Goal: Task Accomplishment & Management: Complete application form

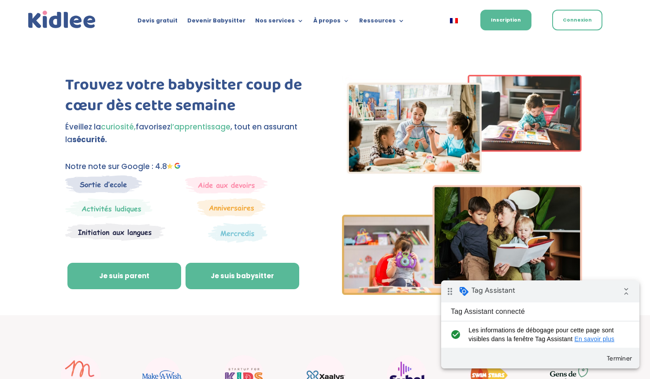
click at [227, 273] on link "Je suis babysitter" at bounding box center [243, 276] width 114 height 26
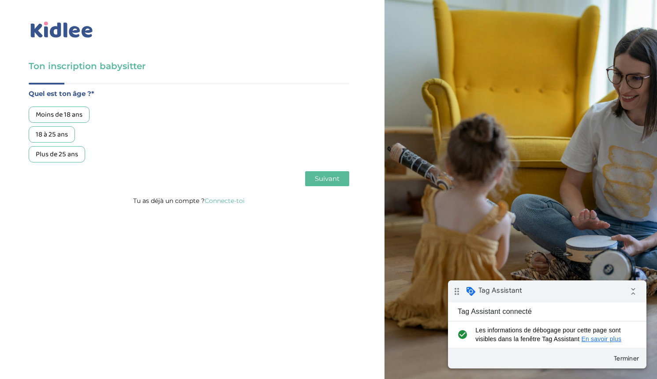
click at [67, 155] on div "Plus de 25 ans" at bounding box center [57, 154] width 56 height 16
click at [330, 183] on span "Suivant" at bounding box center [327, 179] width 25 height 8
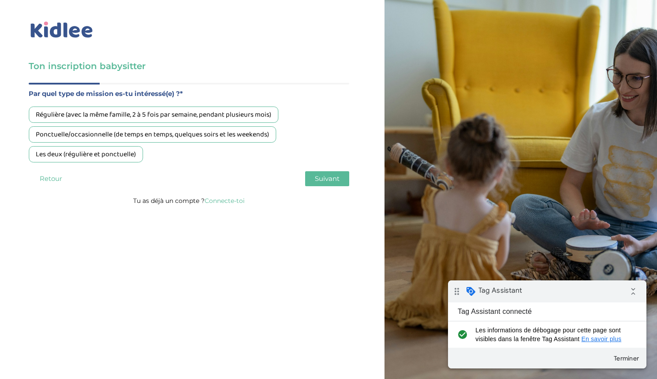
click at [126, 152] on div "Les deux (régulière et ponctuelle)" at bounding box center [86, 154] width 114 height 16
click at [108, 156] on div "Les deux (régulière et ponctuelle)" at bounding box center [86, 154] width 114 height 16
click at [119, 135] on div "Ponctuelle/occasionnelle (de temps en temps, quelques soirs et les weekends)" at bounding box center [152, 134] width 247 height 16
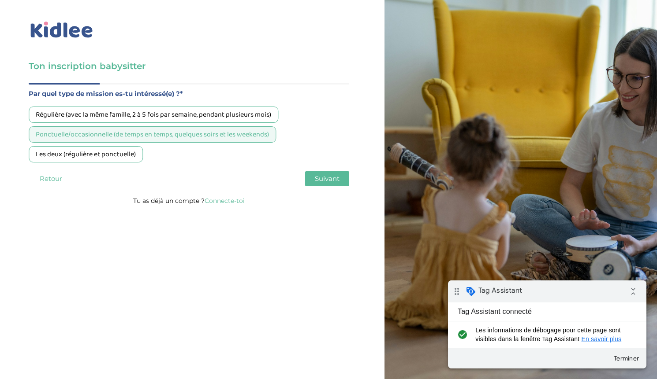
click at [315, 176] on span "Suivant" at bounding box center [327, 179] width 25 height 8
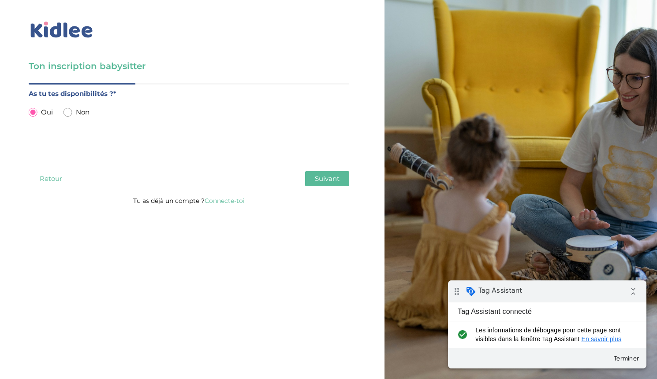
click at [330, 179] on span "Suivant" at bounding box center [327, 179] width 25 height 8
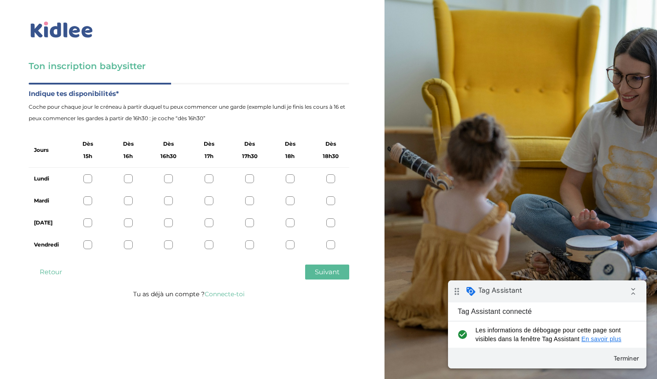
click at [292, 178] on div at bounding box center [290, 179] width 9 height 9
click at [291, 197] on div at bounding box center [290, 201] width 9 height 9
click at [335, 269] on span "Suivant" at bounding box center [327, 272] width 25 height 8
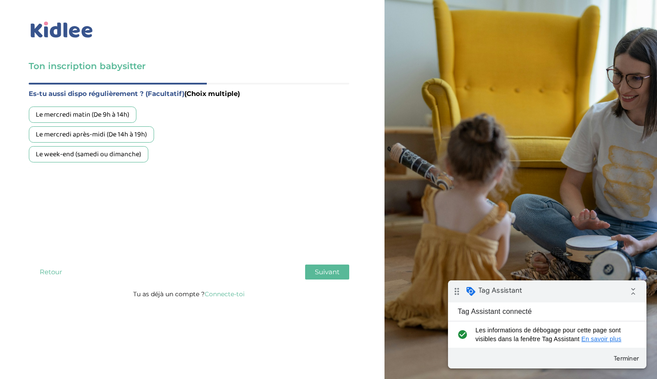
click at [117, 156] on div "Le week-end (samedi ou dimanche)" at bounding box center [88, 154] width 119 height 16
click at [316, 266] on button "Suivant" at bounding box center [327, 272] width 44 height 15
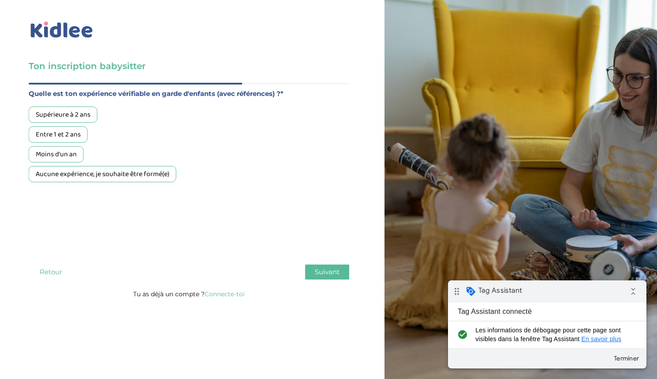
click at [142, 178] on div "Aucune expérience, je souhaite être formé(e)" at bounding box center [103, 174] width 148 height 16
click at [333, 272] on span "Suivant" at bounding box center [327, 272] width 25 height 8
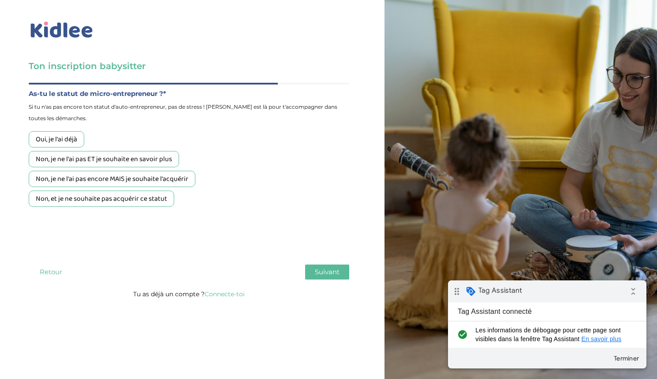
click at [157, 182] on div "Non, je ne l'ai pas encore MAIS je souhaite l'acquérir" at bounding box center [112, 179] width 167 height 16
click at [332, 279] on button "Suivant" at bounding box center [327, 272] width 44 height 15
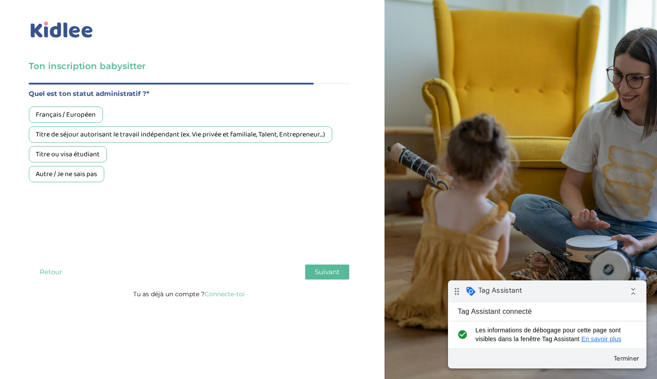
click at [92, 157] on div "Titre ou visa étudiant" at bounding box center [68, 154] width 78 height 16
click at [337, 271] on span "Suivant" at bounding box center [327, 272] width 25 height 8
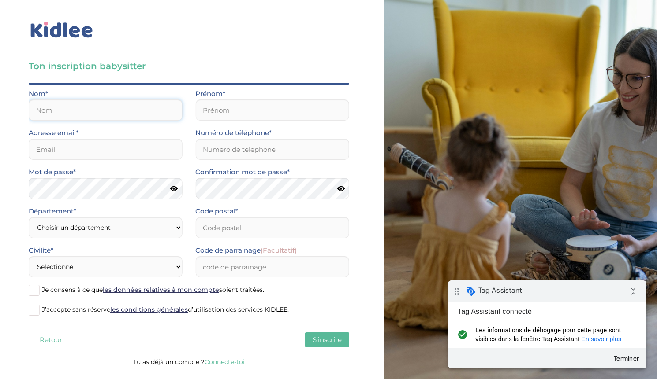
click at [139, 115] on input "text" at bounding box center [105, 110] width 153 height 21
type input "test"
click at [264, 115] on input "text" at bounding box center [271, 110] width 153 height 21
type input "test"
click at [112, 144] on input "email" at bounding box center [105, 149] width 153 height 21
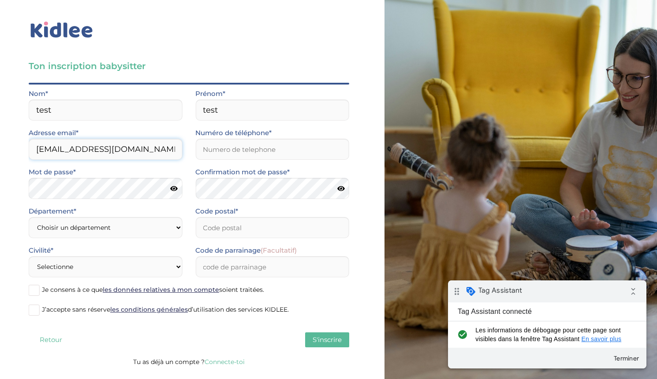
type input "[EMAIL_ADDRESS][DOMAIN_NAME]"
click at [220, 152] on input "Numéro de téléphone*" at bounding box center [271, 149] width 153 height 21
type input "0680727096"
type input "77380"
click at [173, 189] on icon at bounding box center [173, 189] width 7 height 7
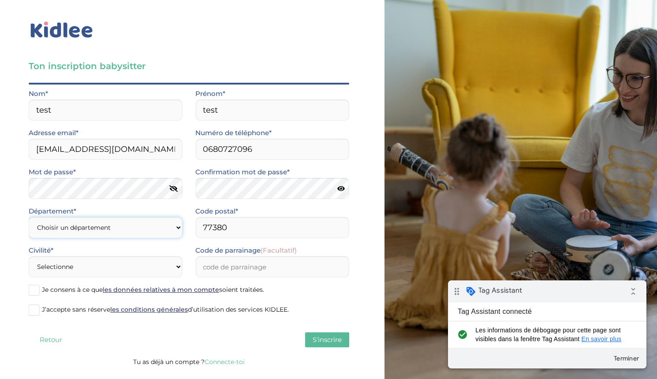
click at [115, 227] on select "Choisir un département [GEOGRAPHIC_DATA] (75) [GEOGRAPHIC_DATA] (92) [GEOGRAPHI…" at bounding box center [105, 227] width 153 height 21
select select "78"
click at [29, 217] on select "Choisir un département [GEOGRAPHIC_DATA] (75) [GEOGRAPHIC_DATA] (92) [GEOGRAPHI…" at bounding box center [105, 227] width 153 height 21
click at [155, 270] on select "Selectionne Mr [PERSON_NAME]" at bounding box center [105, 266] width 153 height 21
select select "0"
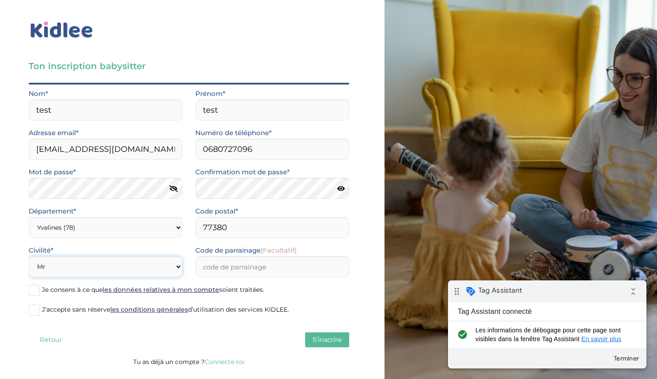
click at [29, 256] on select "Selectionne Mr [PERSON_NAME]" at bounding box center [105, 266] width 153 height 21
click at [38, 294] on span at bounding box center [34, 290] width 11 height 11
click at [0, 0] on input "Je consens à ce que les données relatives à mon compte soient traitées." at bounding box center [0, 0] width 0 height 0
click at [38, 304] on label "J’accepte sans réserve les conditions générales d’utilisation des services KIDL…" at bounding box center [189, 310] width 320 height 13
click at [0, 0] on input "J’accepte sans réserve les conditions générales d’utilisation des services KIDL…" at bounding box center [0, 0] width 0 height 0
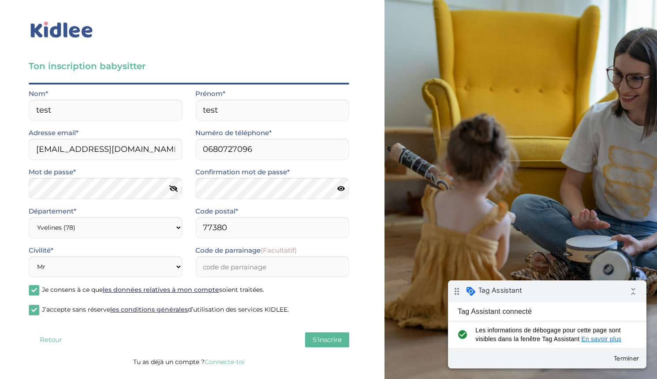
click at [335, 343] on span "S'inscrire" at bounding box center [326, 340] width 29 height 8
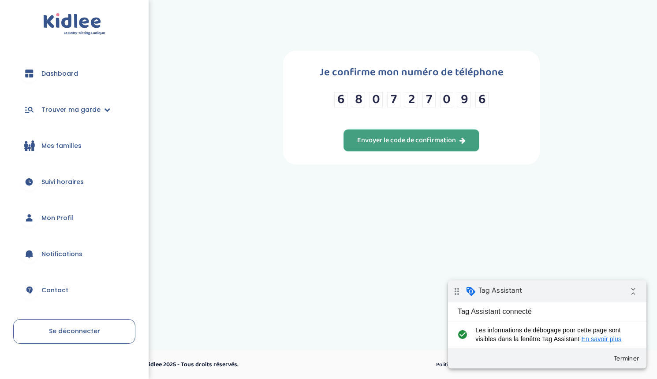
click at [372, 138] on div "Envoyer le code de confirmation" at bounding box center [411, 141] width 108 height 10
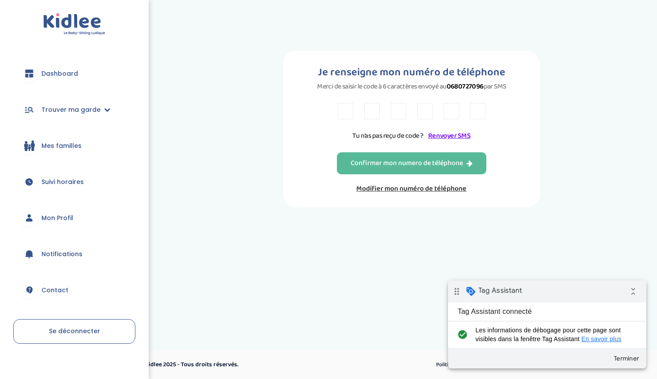
click at [348, 110] on input "text" at bounding box center [345, 111] width 15 height 16
type input "Y"
type input "5"
type input "T"
type input "B"
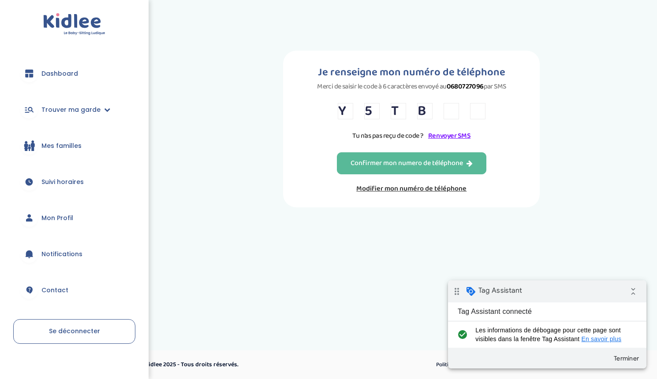
type input "E"
type input "W"
click at [368, 162] on div "Confirmer mon numero de téléphone" at bounding box center [411, 164] width 122 height 10
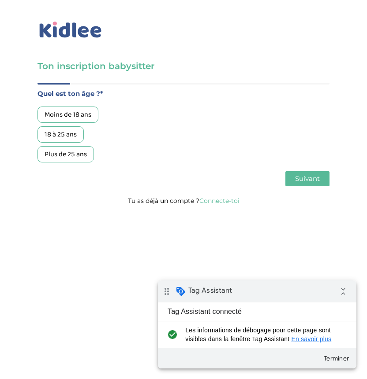
click at [67, 138] on div "18 à 25 ans" at bounding box center [60, 134] width 46 height 16
click at [319, 181] on span "Suivant" at bounding box center [307, 179] width 25 height 8
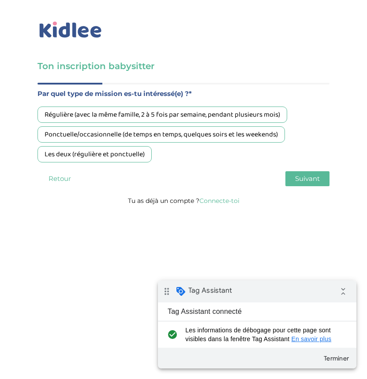
click at [138, 136] on div "Ponctuelle/occasionnelle (de temps en temps, quelques soirs et les weekends)" at bounding box center [160, 134] width 247 height 16
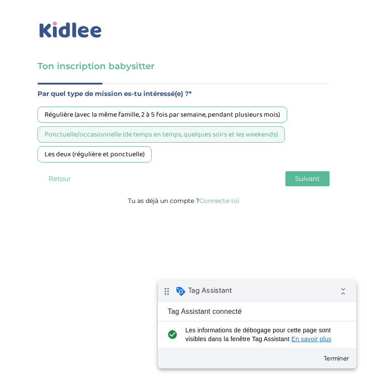
click at [307, 180] on span "Suivant" at bounding box center [307, 179] width 25 height 8
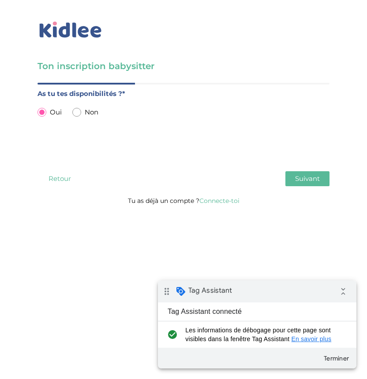
click at [312, 182] on span "Suivant" at bounding box center [307, 179] width 25 height 8
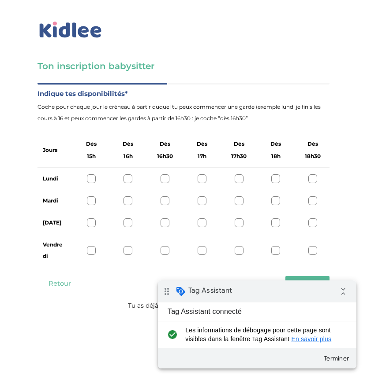
click at [284, 185] on div "Lundi" at bounding box center [183, 179] width 292 height 22
click at [272, 184] on div "Lundi" at bounding box center [183, 179] width 292 height 22
click at [272, 182] on div at bounding box center [275, 179] width 9 height 9
click at [302, 276] on button "Suivant" at bounding box center [307, 283] width 44 height 15
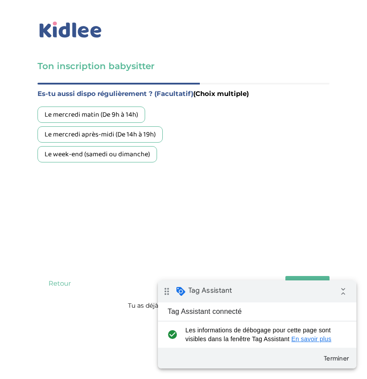
click at [118, 129] on div "Le mercredi après-midi (De 14h à 19h)" at bounding box center [99, 134] width 125 height 16
click at [305, 282] on div "drag_indicator Tag Assistant collapse_all" at bounding box center [257, 292] width 198 height 22
click at [308, 279] on button "Suivant" at bounding box center [307, 283] width 44 height 15
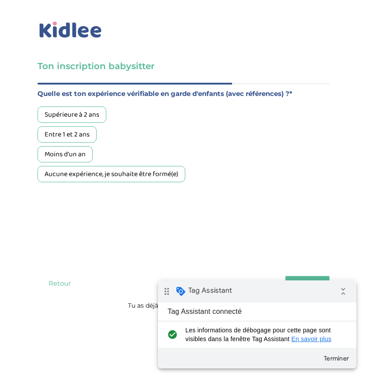
click at [76, 152] on div "Moins d'un an" at bounding box center [64, 154] width 55 height 16
click at [310, 278] on button "Suivant" at bounding box center [307, 283] width 44 height 15
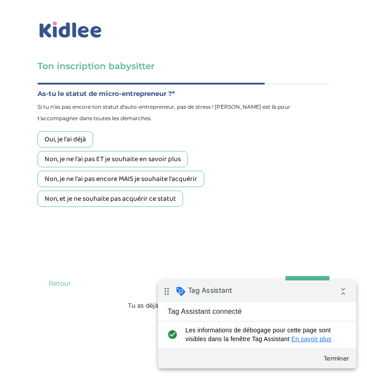
click at [96, 162] on div "Non, je ne l'ai pas ET je souhaite en savoir plus" at bounding box center [112, 159] width 150 height 16
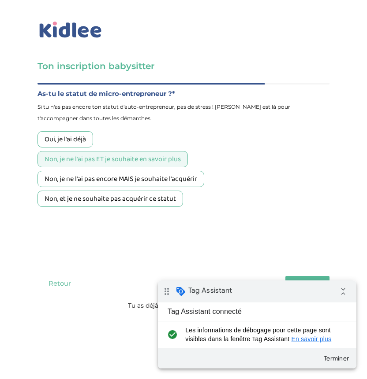
click at [290, 280] on button "Suivant" at bounding box center [307, 283] width 44 height 15
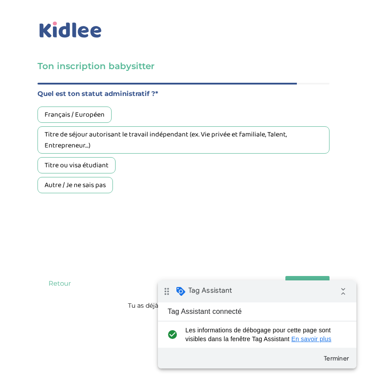
click at [87, 116] on div "Français / Européen" at bounding box center [74, 115] width 74 height 16
click at [318, 280] on span "Suivant" at bounding box center [307, 283] width 25 height 8
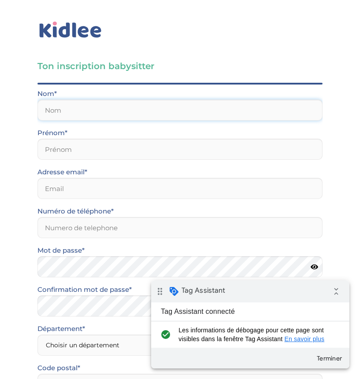
click at [121, 105] on input "text" at bounding box center [179, 110] width 285 height 21
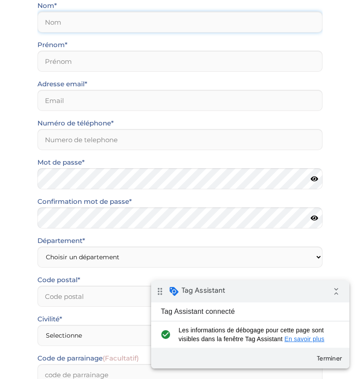
scroll to position [189, 0]
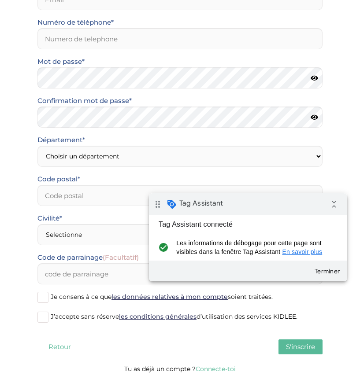
click at [250, 204] on div "drag_indicator Tag Assistant collapse_all" at bounding box center [248, 204] width 198 height 22
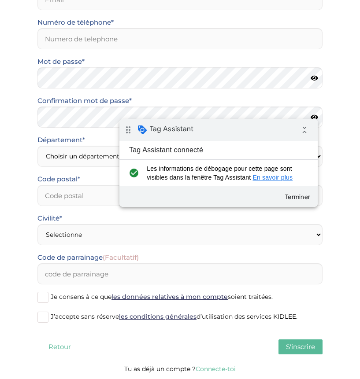
click at [290, 350] on span "S'inscrire" at bounding box center [300, 347] width 29 height 8
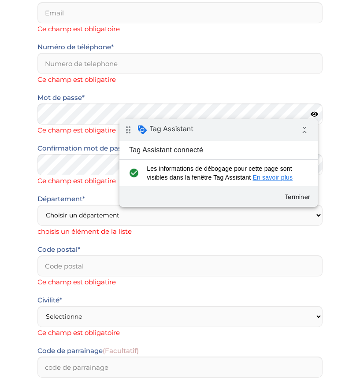
scroll to position [0, 0]
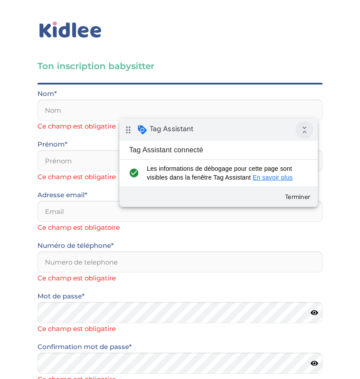
click at [312, 130] on icon "collapse_all" at bounding box center [305, 130] width 18 height 18
